Goal: Task Accomplishment & Management: Use online tool/utility

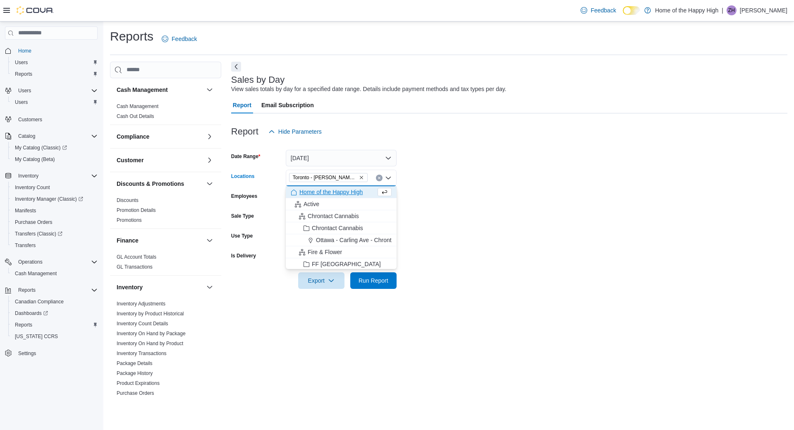
click at [468, 141] on div at bounding box center [509, 145] width 556 height 10
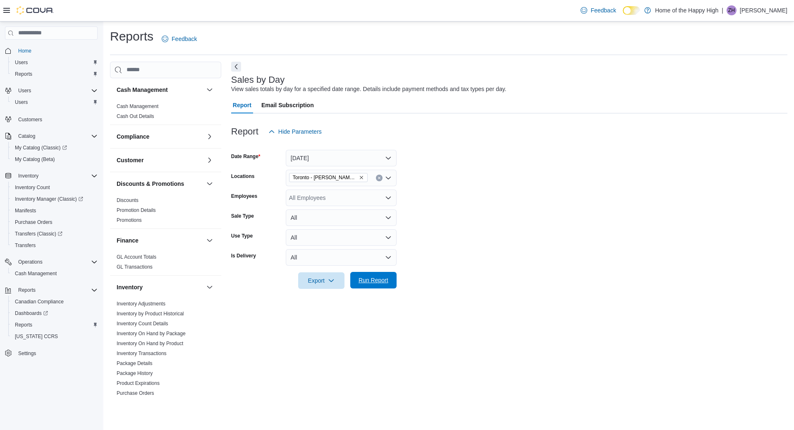
click at [374, 282] on span "Run Report" at bounding box center [374, 280] width 30 height 8
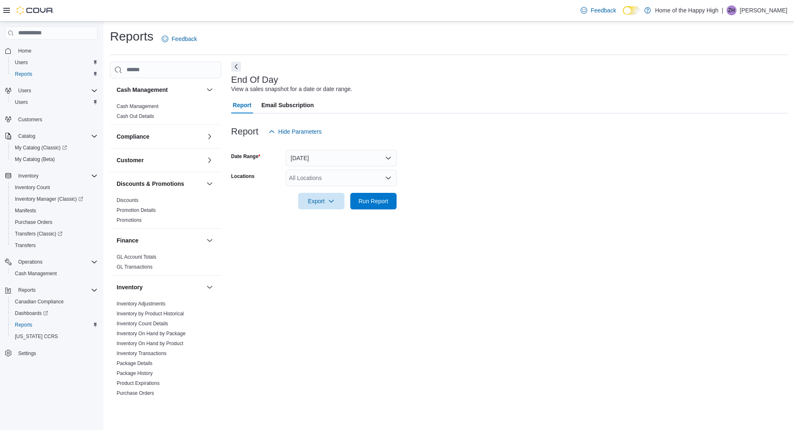
click at [344, 172] on div "All Locations" at bounding box center [341, 178] width 111 height 17
type input "****"
click at [354, 194] on span "Toronto - [PERSON_NAME] Ave - Friendly Stranger" at bounding box center [386, 192] width 133 height 8
drag, startPoint x: 493, startPoint y: 204, endPoint x: 390, endPoint y: 203, distance: 102.6
click at [493, 205] on form "Date Range Today Locations Toronto - Danforth Ave - Friendly Stranger Export Ru…" at bounding box center [509, 174] width 556 height 69
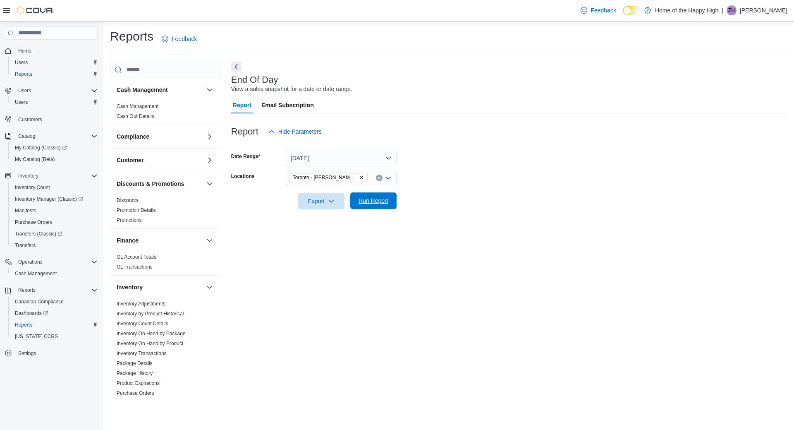
click at [390, 203] on span "Run Report" at bounding box center [373, 200] width 36 height 17
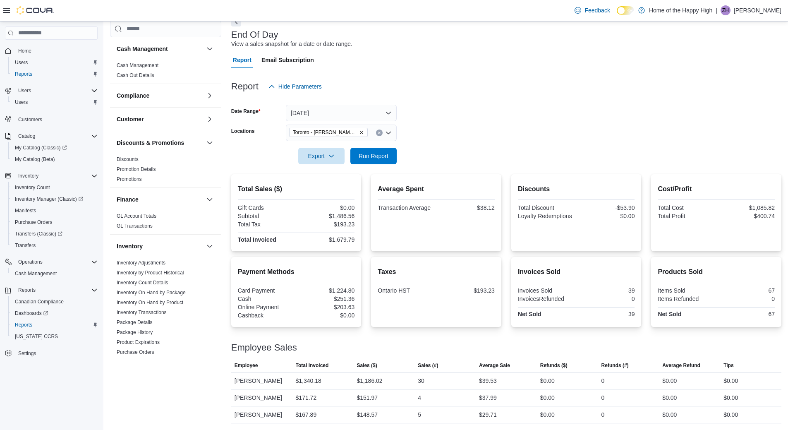
scroll to position [55, 0]
click at [383, 151] on span "Run Report" at bounding box center [374, 155] width 30 height 8
click at [369, 151] on span "Run Report" at bounding box center [374, 155] width 30 height 8
click at [375, 151] on span "Run Report" at bounding box center [374, 155] width 30 height 8
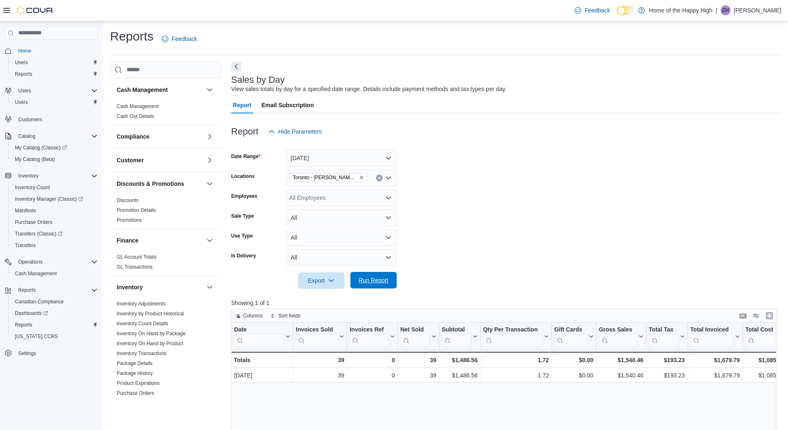
click at [383, 278] on span "Run Report" at bounding box center [374, 280] width 30 height 8
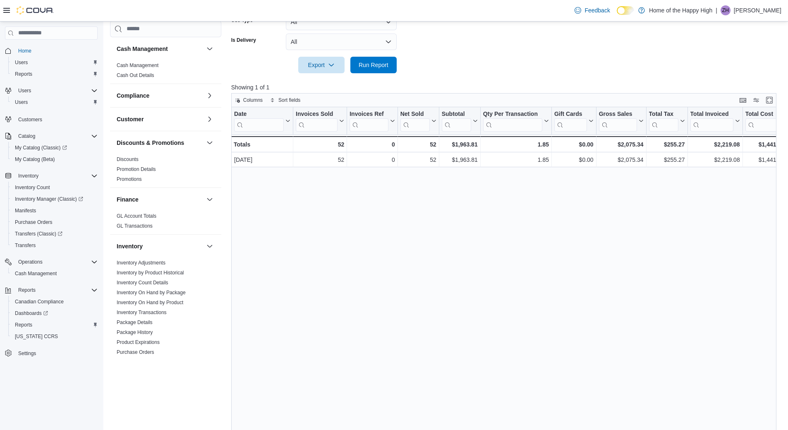
scroll to position [229, 0]
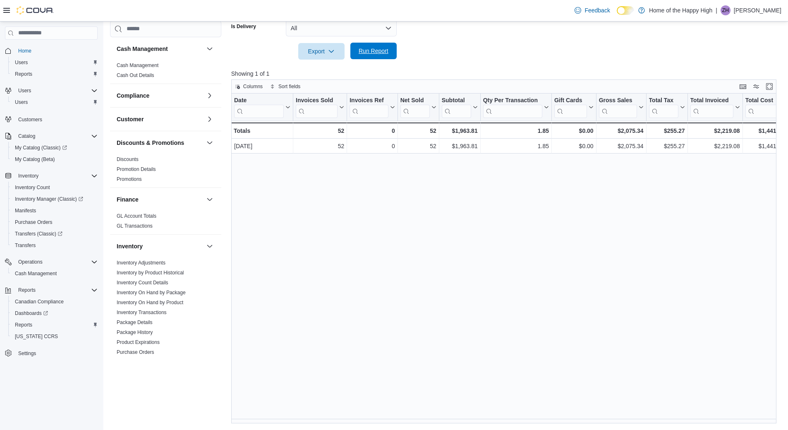
click at [364, 46] on span "Run Report" at bounding box center [373, 51] width 36 height 17
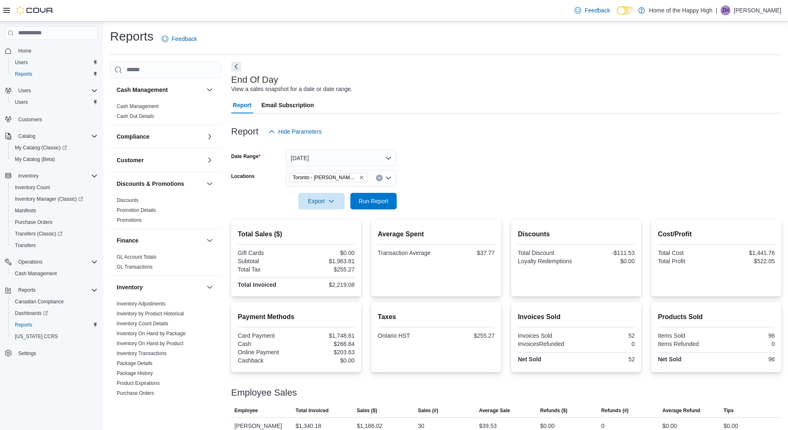
scroll to position [55, 0]
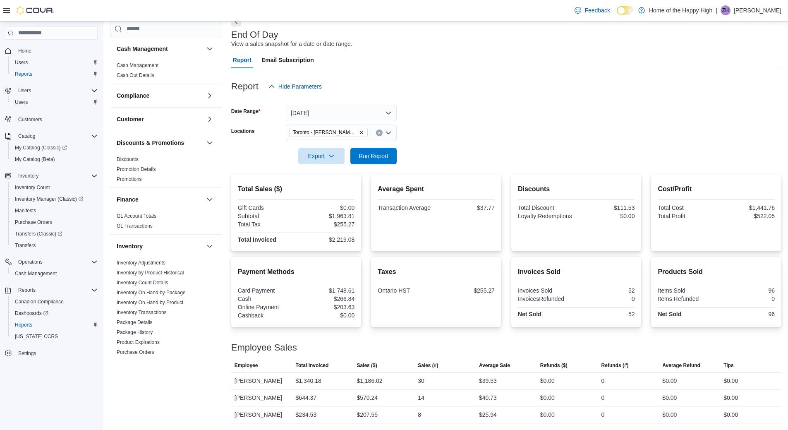
click at [396, 164] on div at bounding box center [506, 169] width 550 height 10
click at [384, 151] on span "Run Report" at bounding box center [374, 155] width 30 height 8
